Goal: Information Seeking & Learning: Find specific fact

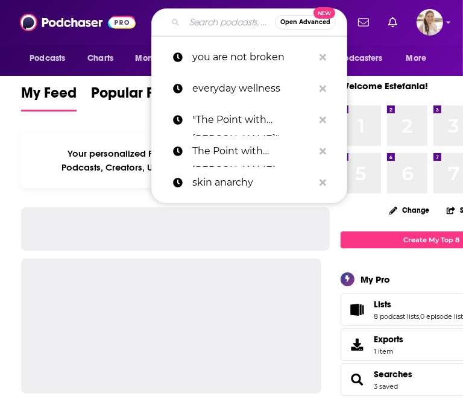
click at [207, 19] on input "Search podcasts, credits, & more..." at bounding box center [229, 22] width 90 height 19
paste input "THE CUTTING UP"
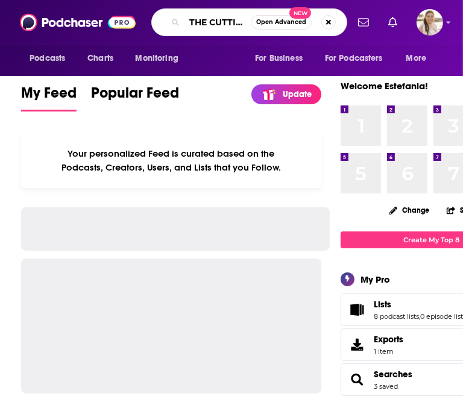
scroll to position [0, 18]
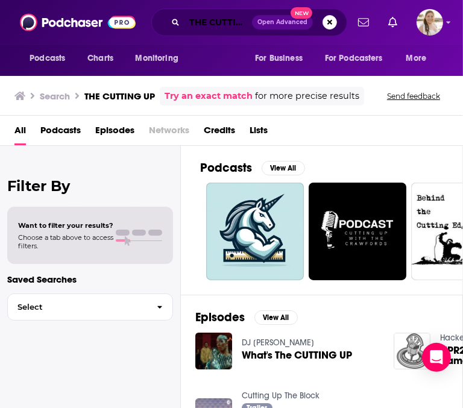
click at [211, 21] on input "THE CUTTING UP" at bounding box center [217, 22] width 67 height 19
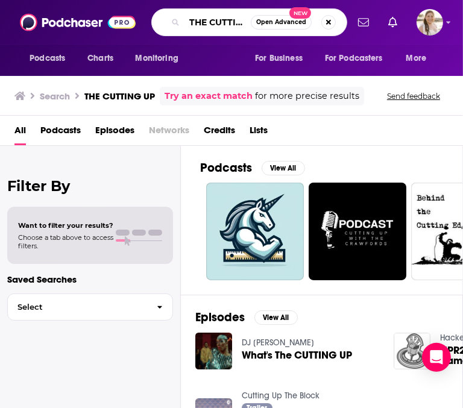
click at [189, 22] on input "THE CUTTING UP" at bounding box center [217, 22] width 66 height 19
click at [226, 23] on input ""THE CUTTING UP" at bounding box center [217, 22] width 66 height 19
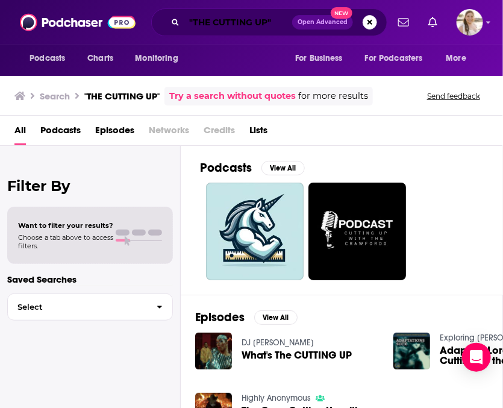
click at [227, 23] on input ""THE CUTTING UP"" at bounding box center [238, 22] width 108 height 19
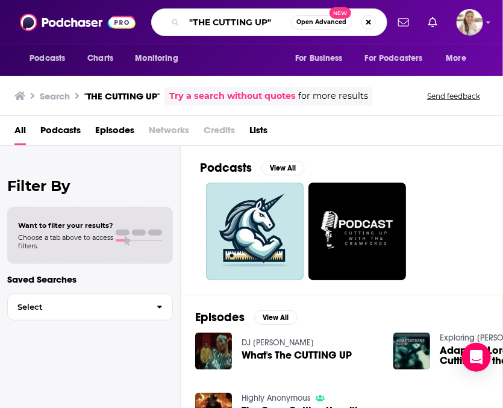
click at [227, 23] on input ""THE CUTTING UP"" at bounding box center [237, 22] width 107 height 19
paste input "THE CUTTING UP: A KIKI WITH [PERSON_NAME] AND [PERSON_NAME]"
type input "THE CUTTING UP: A KIKI WITH [PERSON_NAME] AND [PERSON_NAME]"
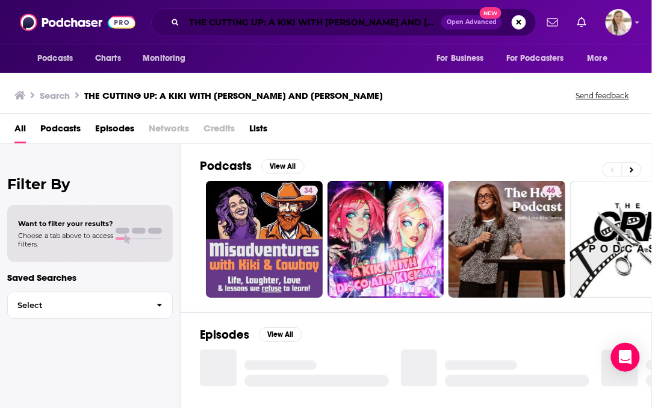
click at [270, 19] on input "THE CUTTING UP: A KIKI WITH [PERSON_NAME] AND [PERSON_NAME]" at bounding box center [312, 22] width 257 height 19
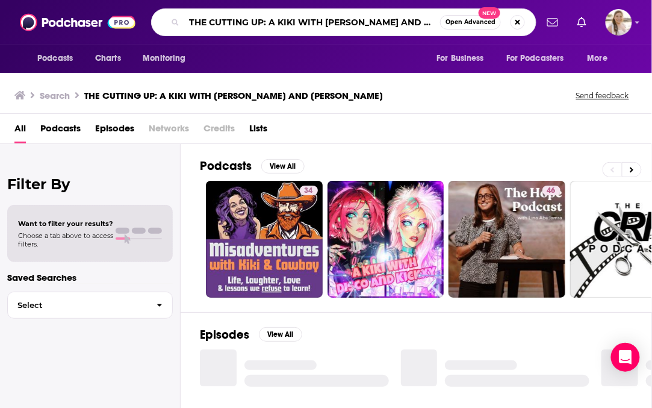
click at [270, 19] on input "THE CUTTING UP: A KIKI WITH [PERSON_NAME] AND [PERSON_NAME]" at bounding box center [312, 22] width 256 height 19
